Goal: Download file/media

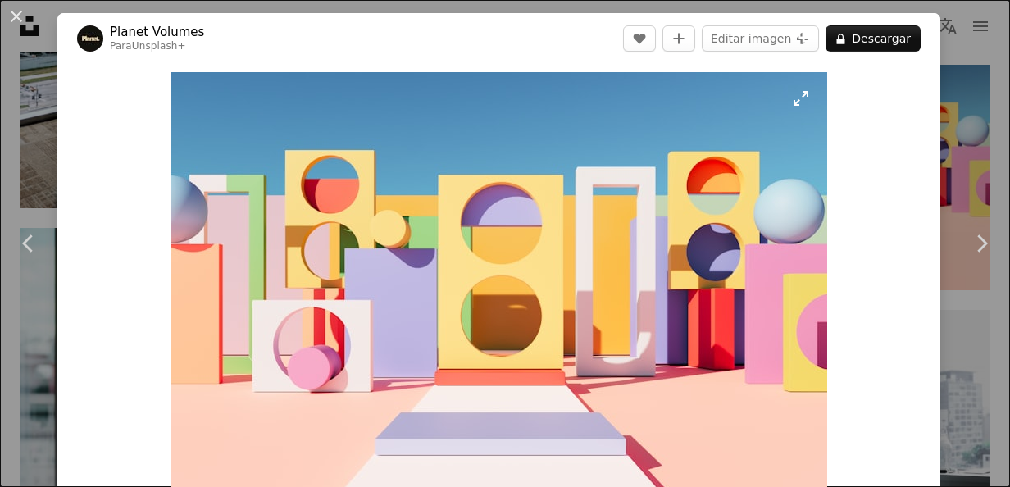
scroll to position [1967, 0]
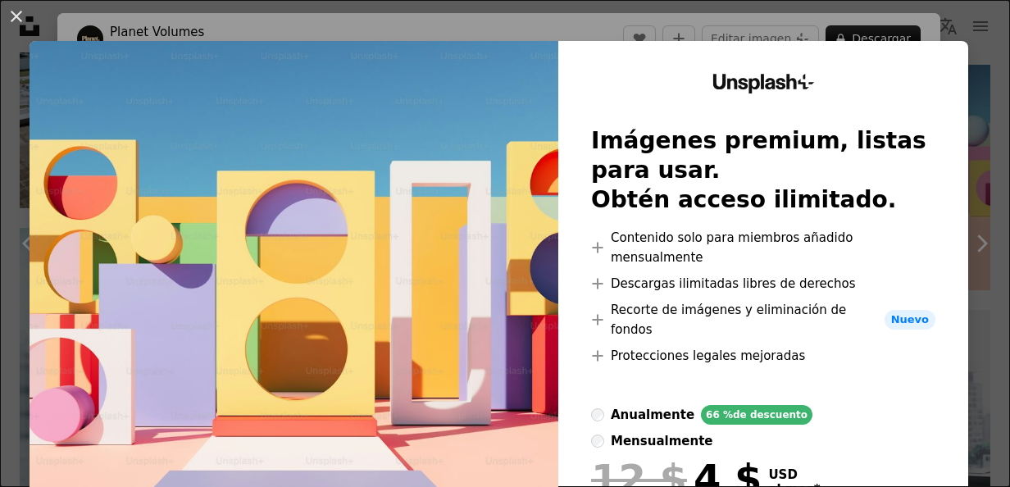
click at [962, 135] on div "An X shape Unsplash+ Imágenes premium, listas para usar. Obtén acceso ilimitado…" at bounding box center [505, 243] width 1010 height 487
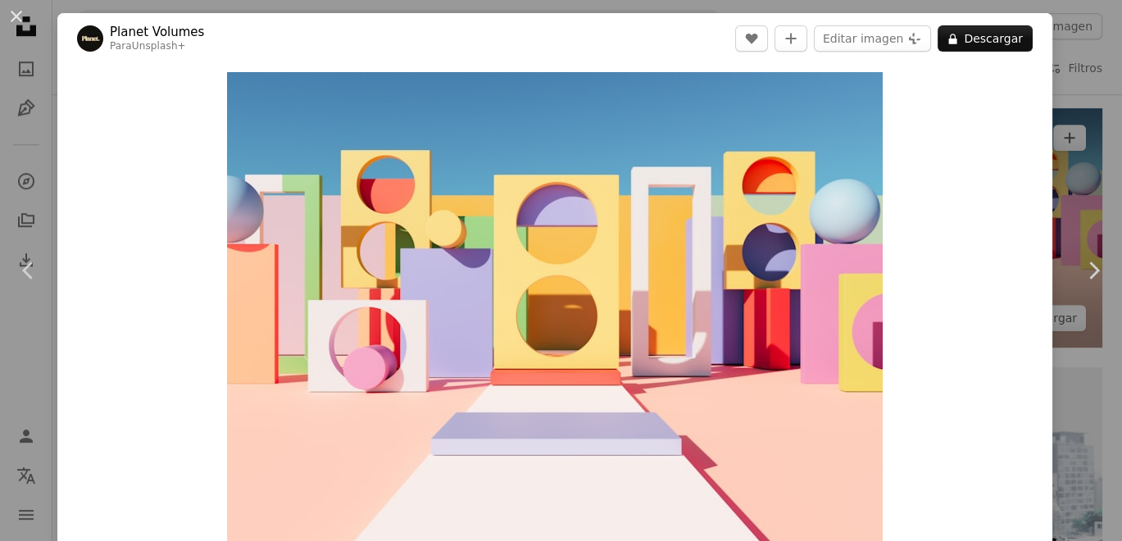
click at [1009, 157] on div "An X shape Chevron left Chevron right Planet Volumes Para Unsplash+ A heart A p…" at bounding box center [561, 270] width 1122 height 541
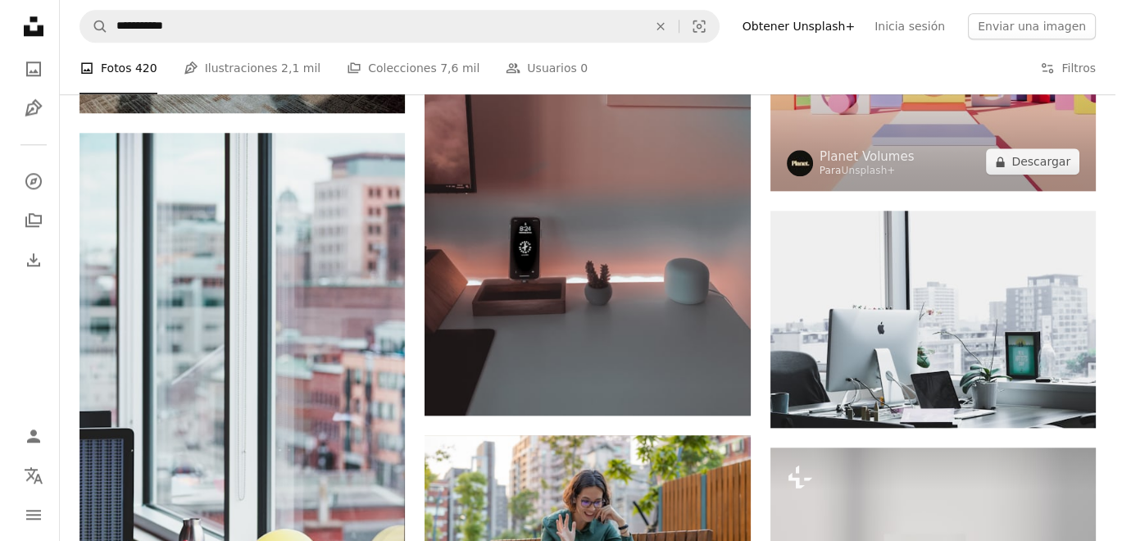
scroll to position [2003, 0]
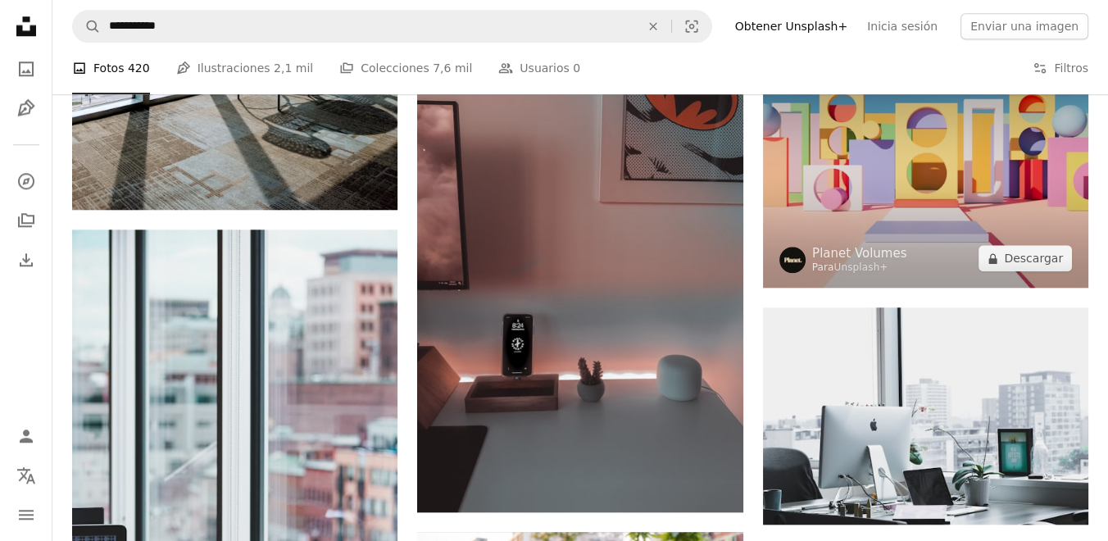
click at [936, 243] on img at bounding box center [925, 170] width 325 height 236
